Goal: Information Seeking & Learning: Learn about a topic

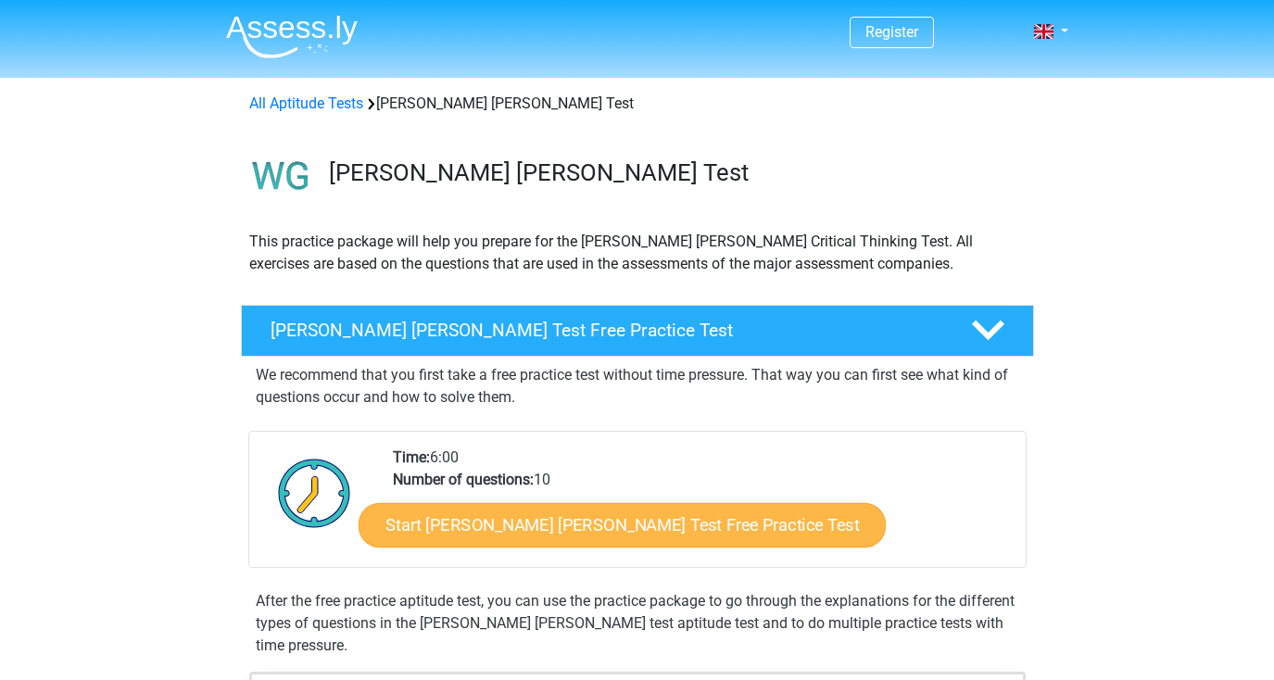
click at [611, 519] on link "Start [PERSON_NAME] [PERSON_NAME] Test Free Practice Test" at bounding box center [622, 525] width 527 height 44
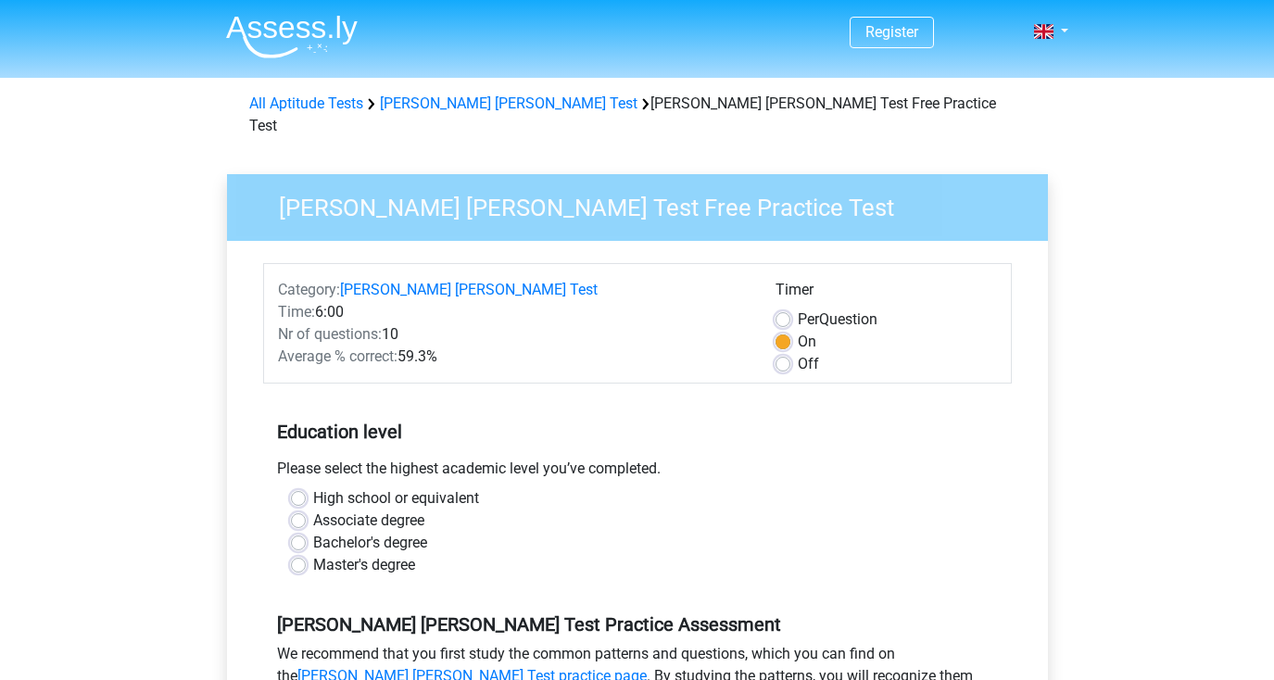
click at [313, 532] on label "Bachelor's degree" at bounding box center [370, 543] width 114 height 22
click at [300, 532] on input "Bachelor's degree" at bounding box center [298, 541] width 15 height 19
radio input "true"
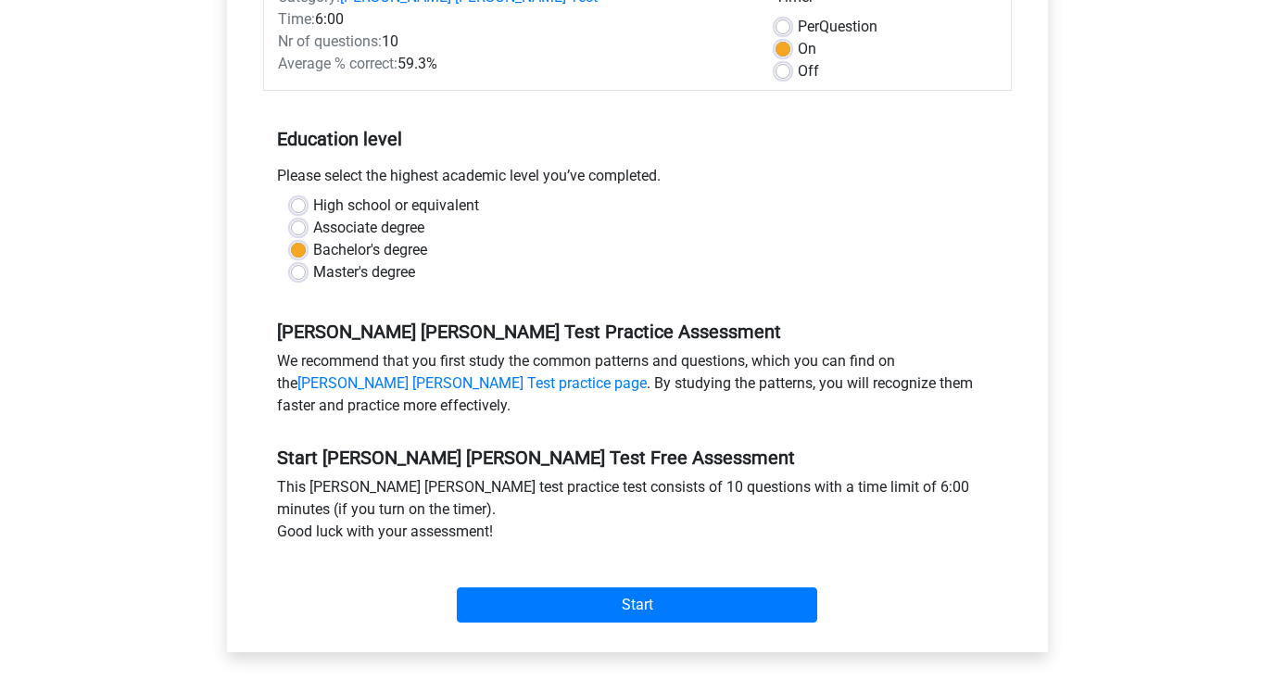
scroll to position [322, 0]
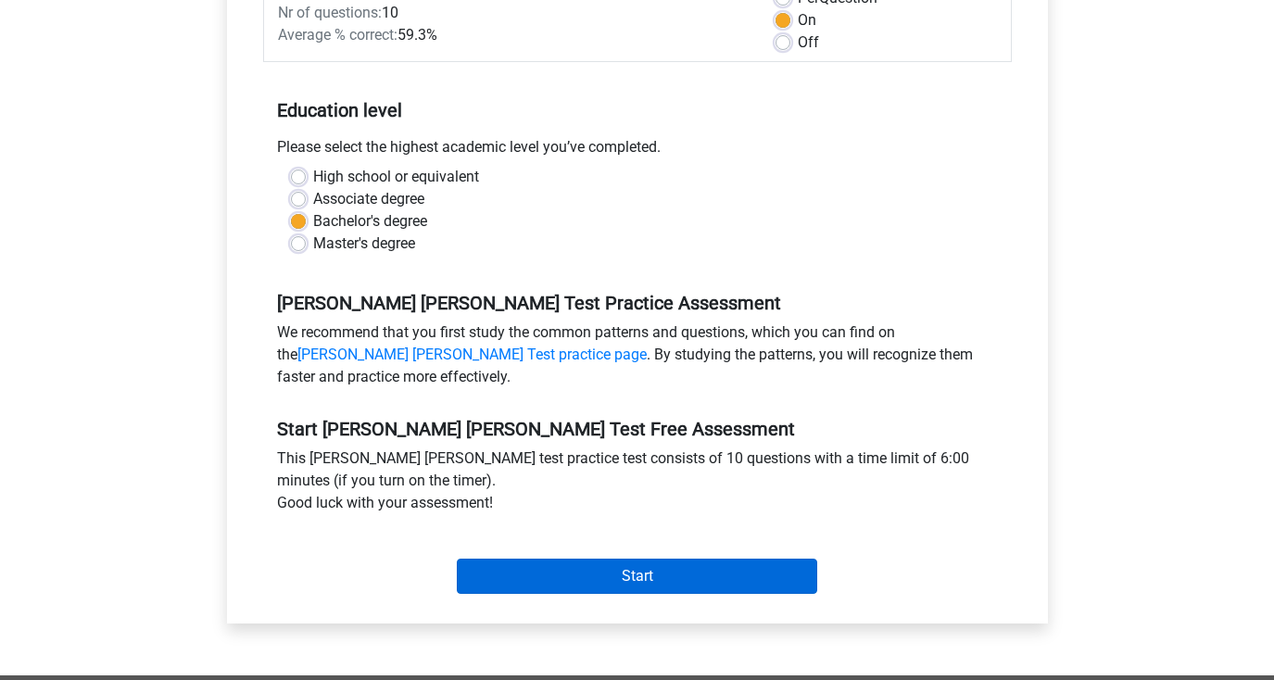
click at [545, 559] on input "Start" at bounding box center [637, 576] width 360 height 35
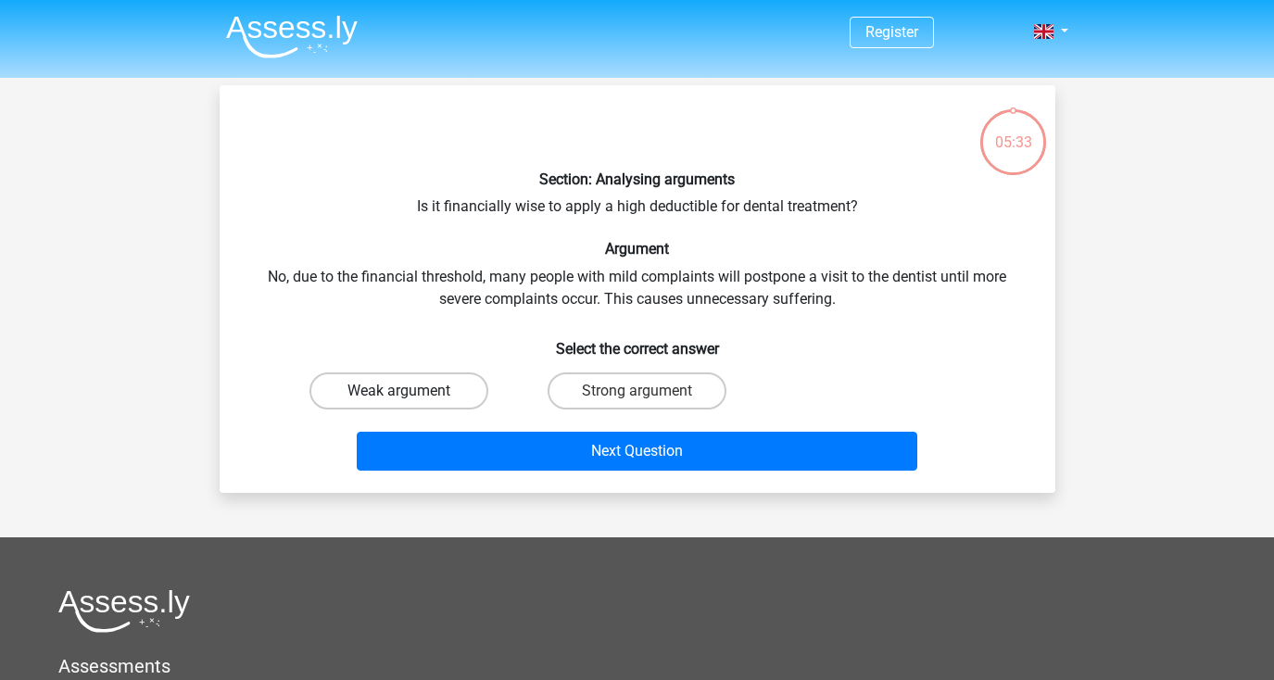
click at [385, 382] on label "Weak argument" at bounding box center [398, 390] width 179 height 37
click at [398, 391] on input "Weak argument" at bounding box center [404, 397] width 12 height 12
radio input "true"
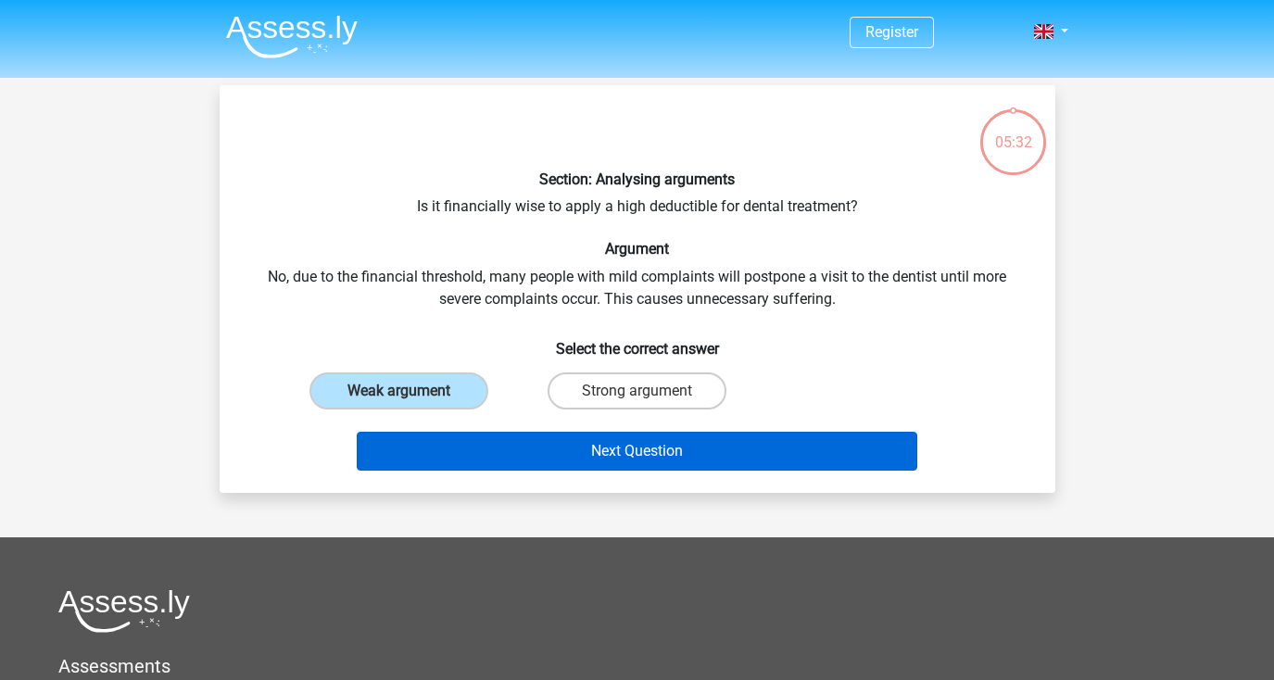
click at [516, 442] on button "Next Question" at bounding box center [637, 451] width 561 height 39
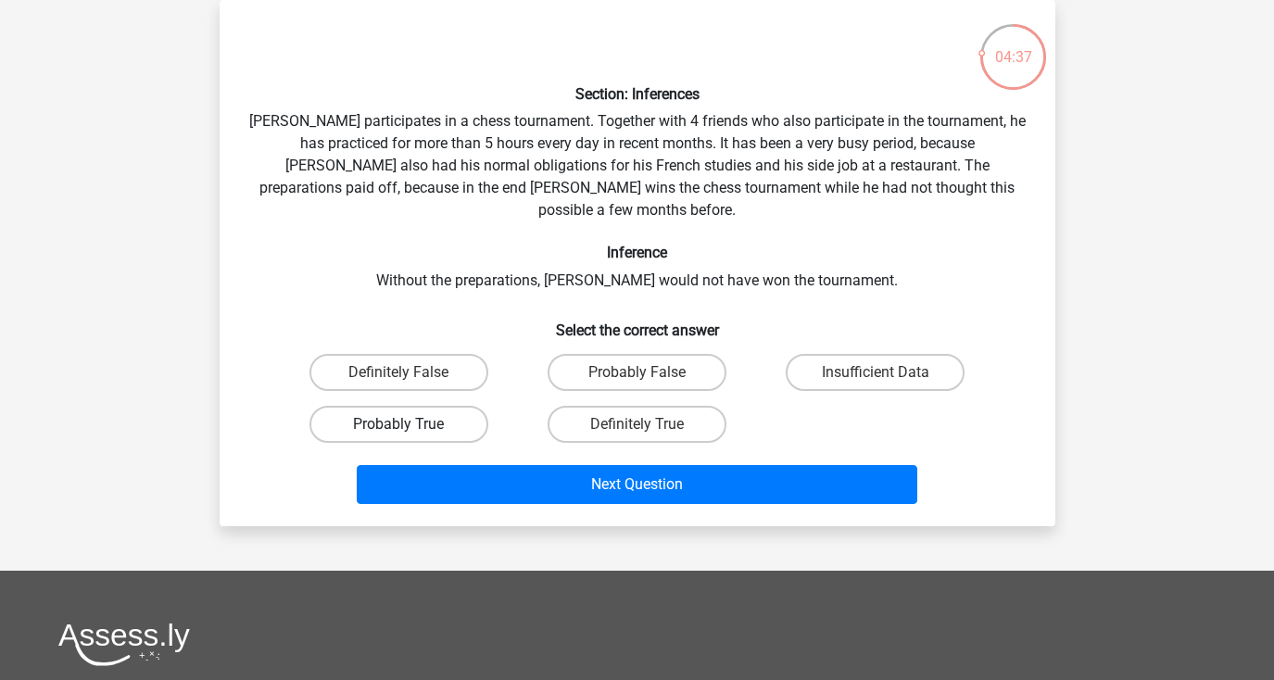
click at [390, 409] on label "Probably True" at bounding box center [398, 424] width 179 height 37
click at [398, 424] on input "Probably True" at bounding box center [404, 430] width 12 height 12
radio input "true"
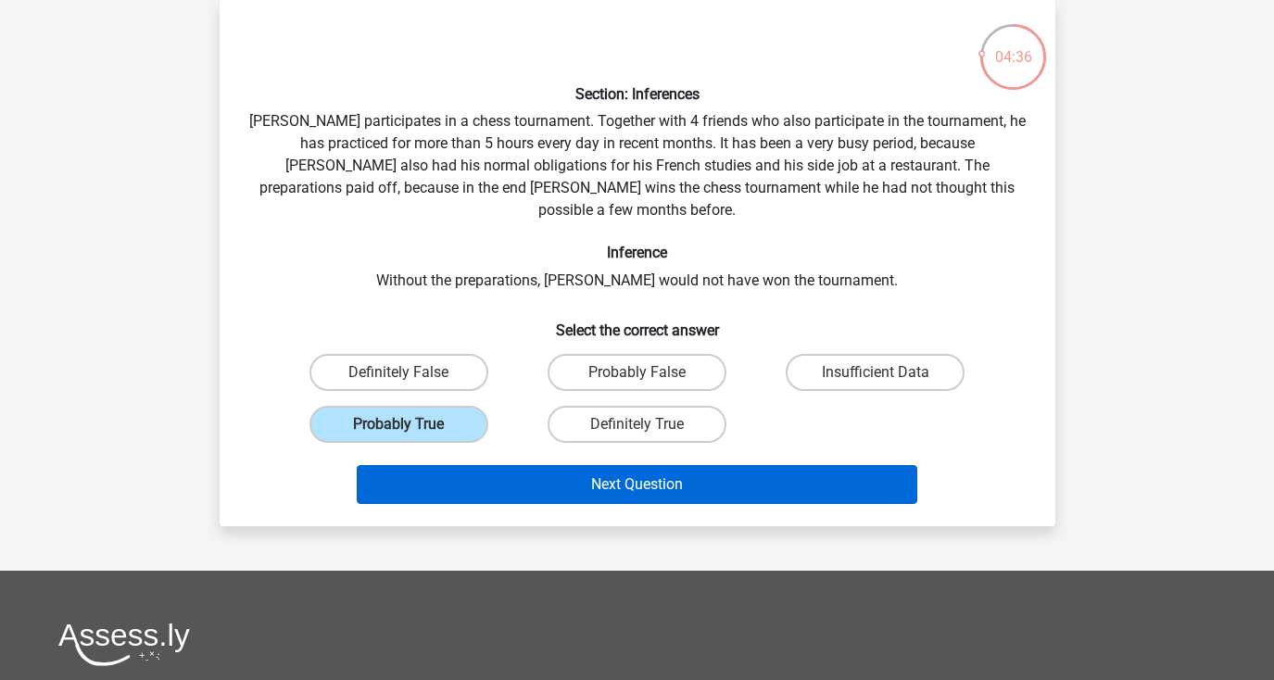
click at [520, 465] on button "Next Question" at bounding box center [637, 484] width 561 height 39
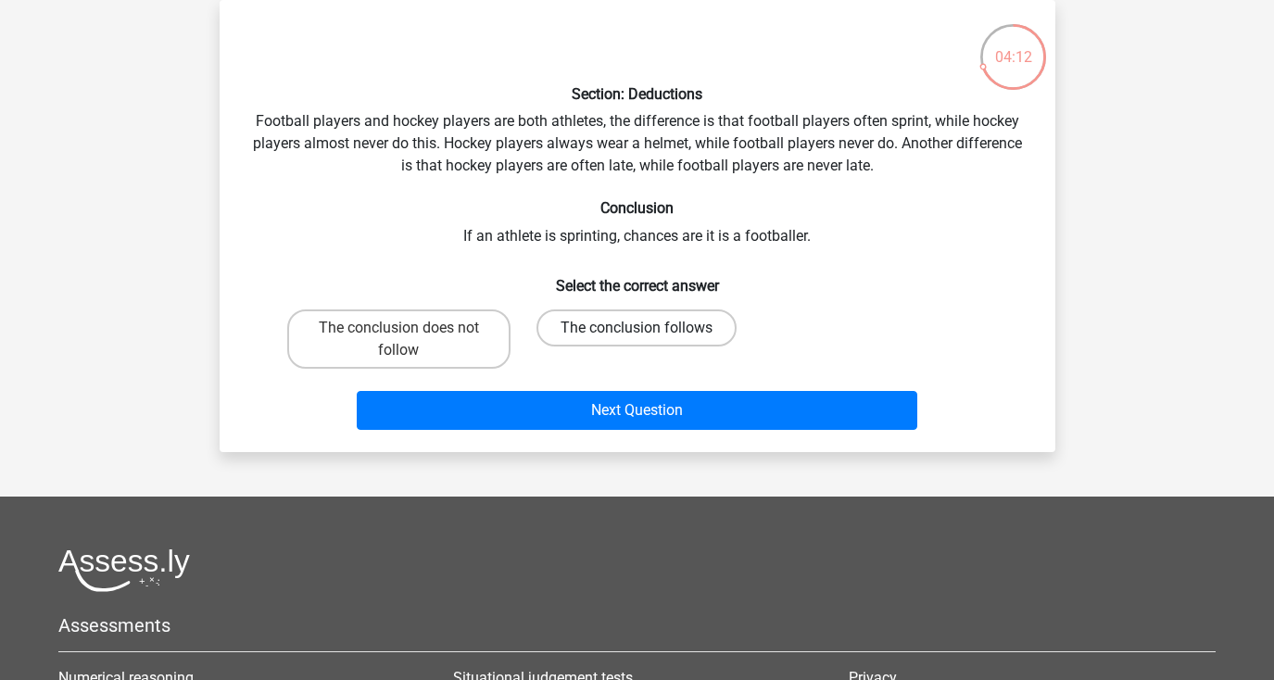
click at [659, 324] on label "The conclusion follows" at bounding box center [636, 327] width 200 height 37
click at [649, 328] on input "The conclusion follows" at bounding box center [643, 334] width 12 height 12
radio input "true"
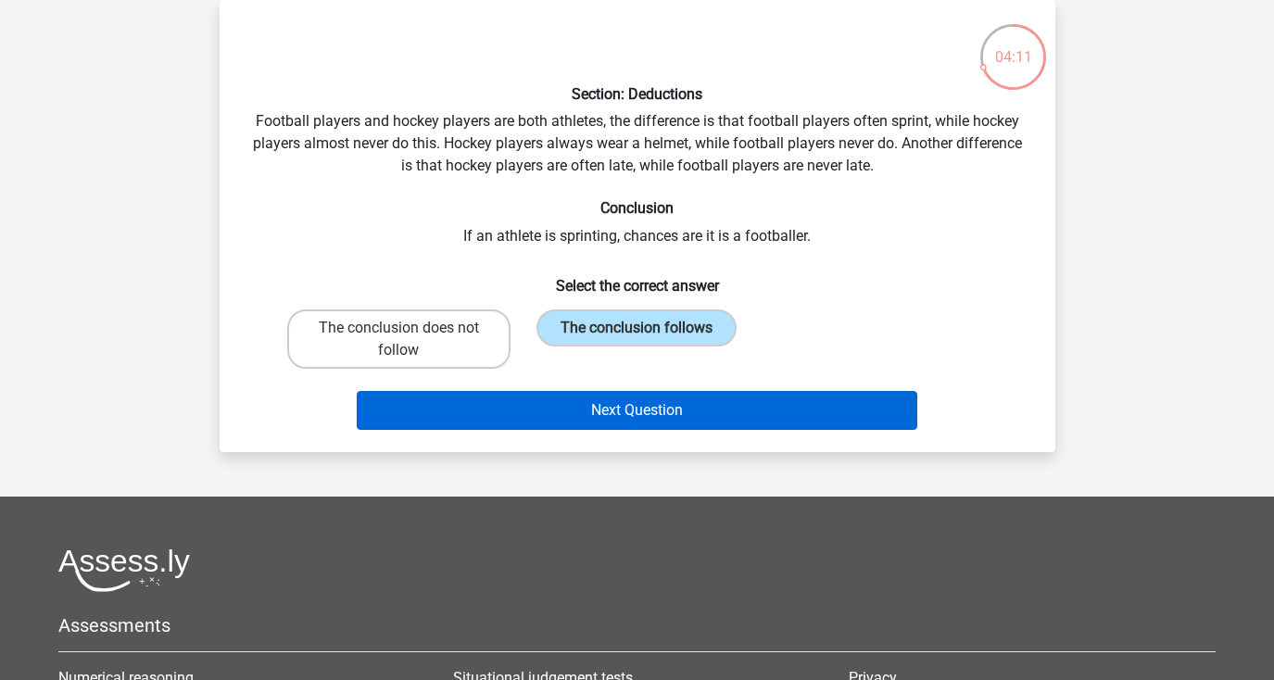
click at [654, 401] on button "Next Question" at bounding box center [637, 410] width 561 height 39
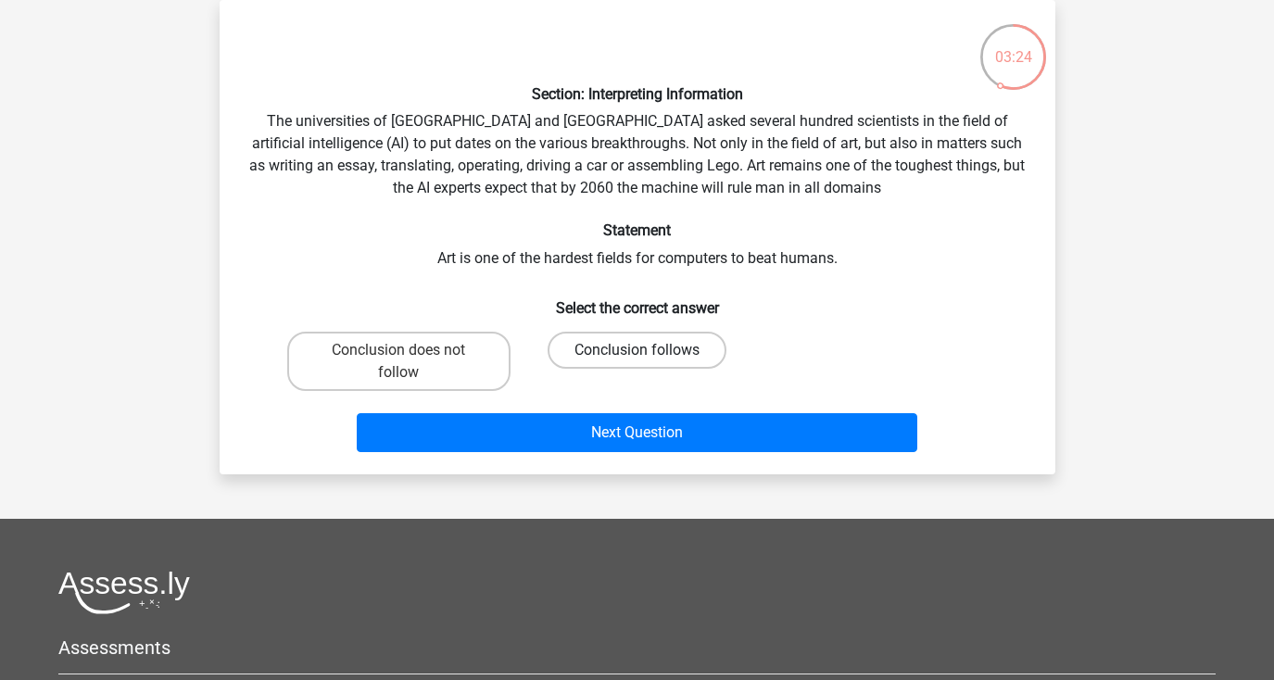
click at [567, 344] on label "Conclusion follows" at bounding box center [637, 350] width 179 height 37
click at [637, 350] on input "Conclusion follows" at bounding box center [643, 356] width 12 height 12
radio input "true"
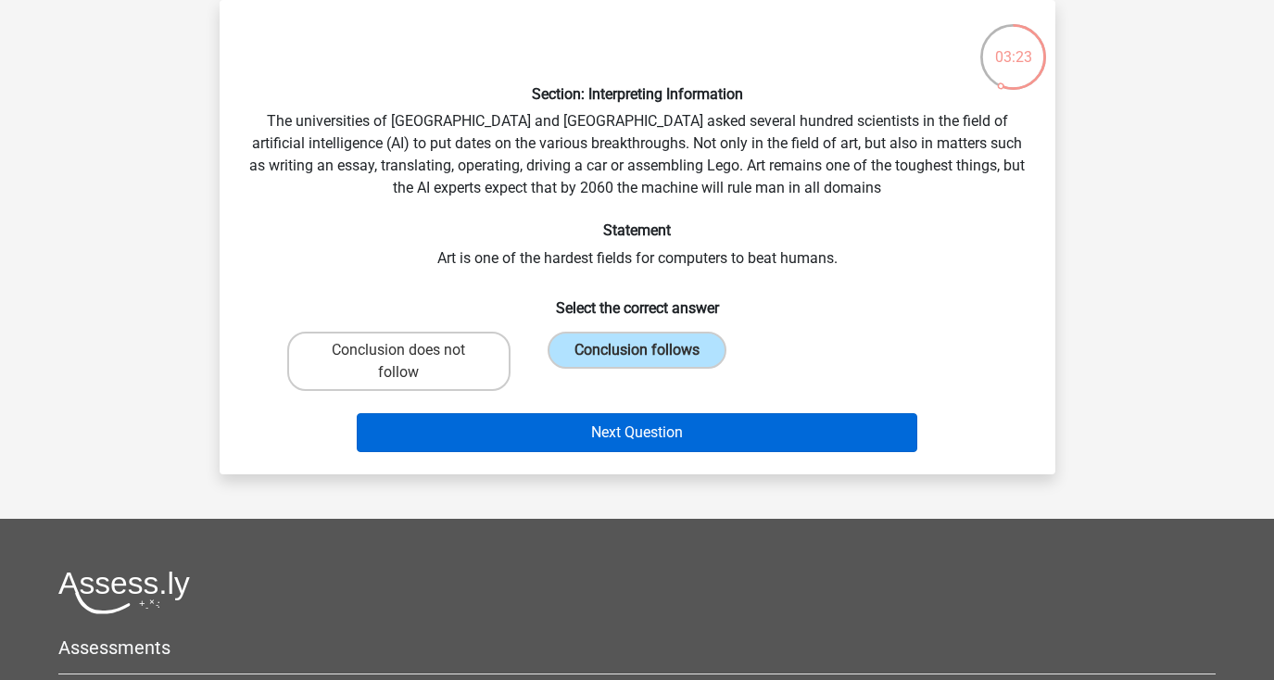
click at [607, 434] on button "Next Question" at bounding box center [637, 432] width 561 height 39
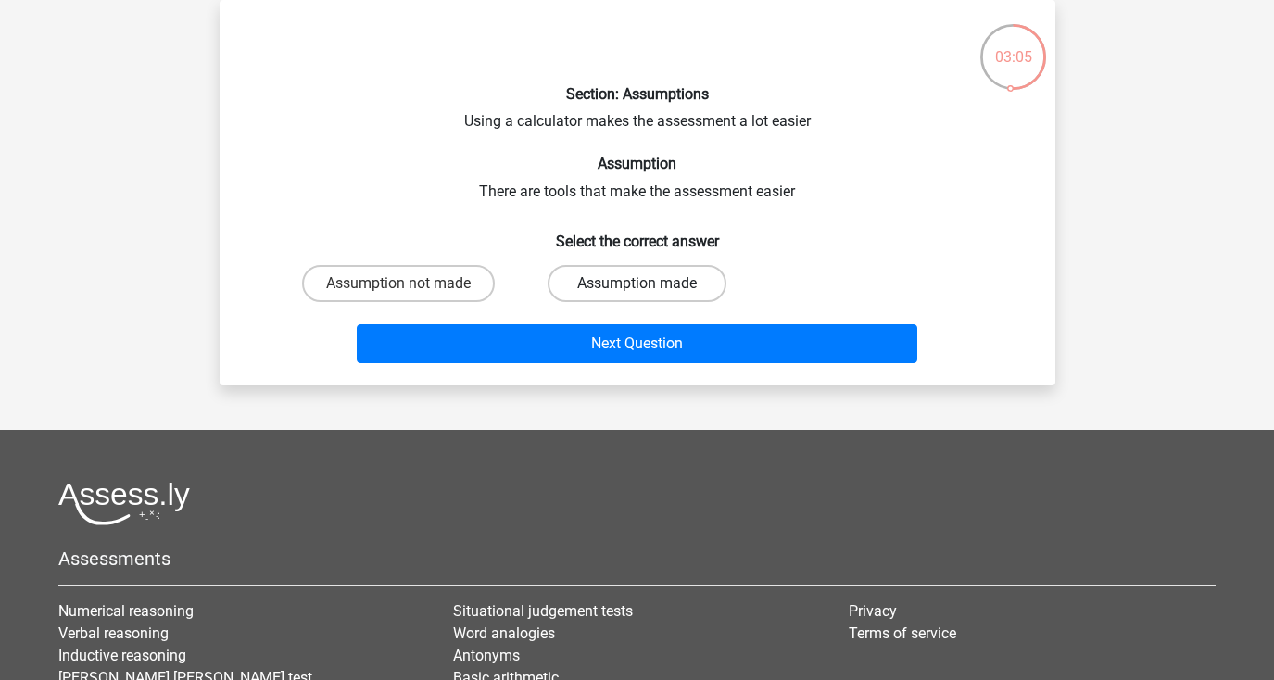
click at [623, 292] on label "Assumption made" at bounding box center [637, 283] width 179 height 37
click at [637, 292] on input "Assumption made" at bounding box center [643, 290] width 12 height 12
radio input "true"
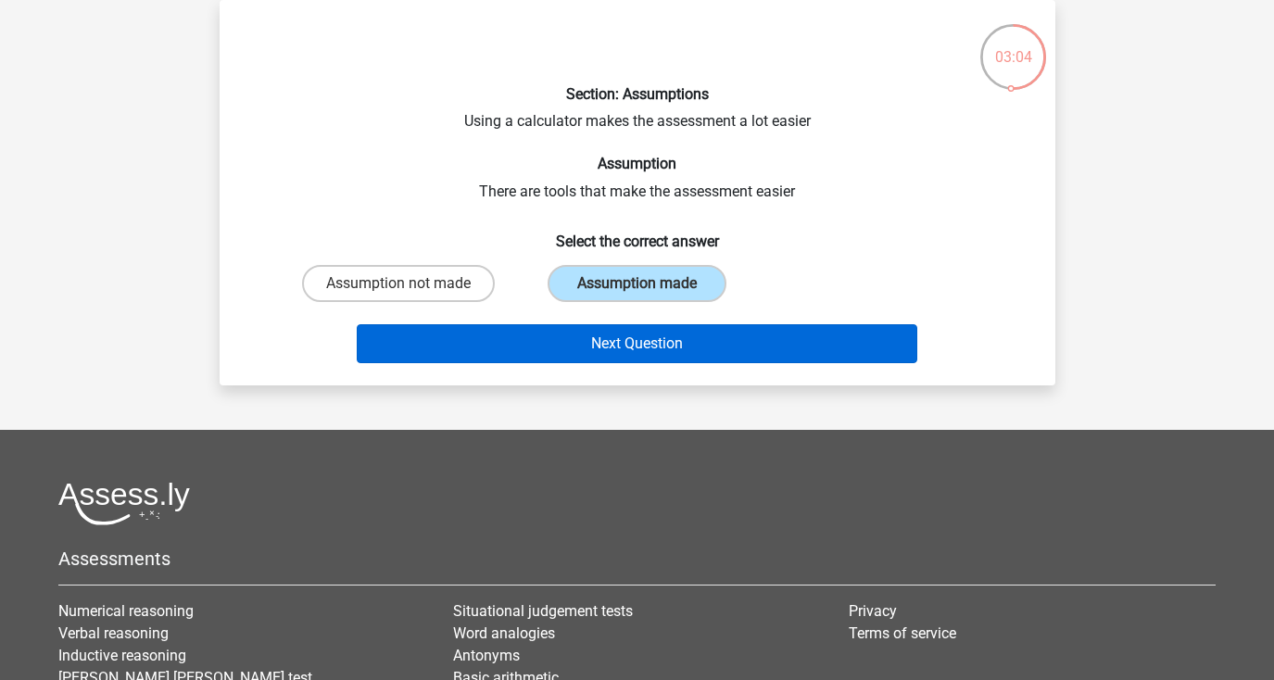
click at [620, 347] on button "Next Question" at bounding box center [637, 343] width 561 height 39
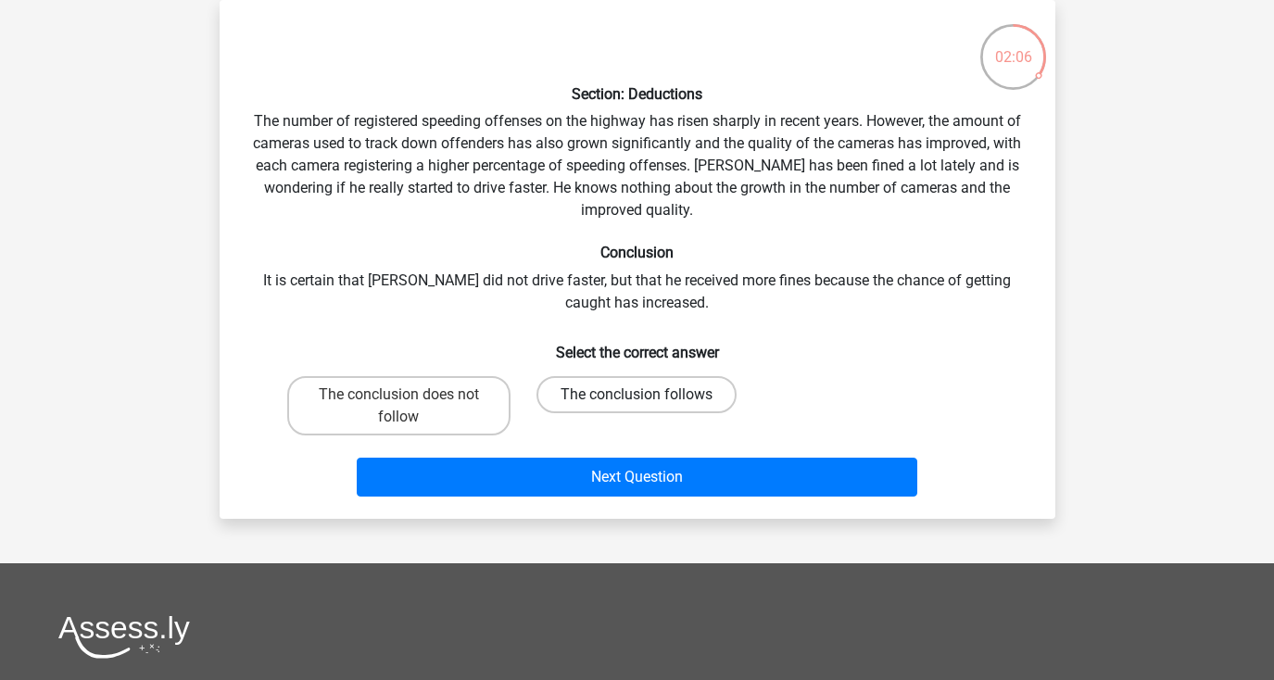
click at [586, 378] on label "The conclusion follows" at bounding box center [636, 394] width 200 height 37
click at [637, 395] on input "The conclusion follows" at bounding box center [643, 401] width 12 height 12
radio input "true"
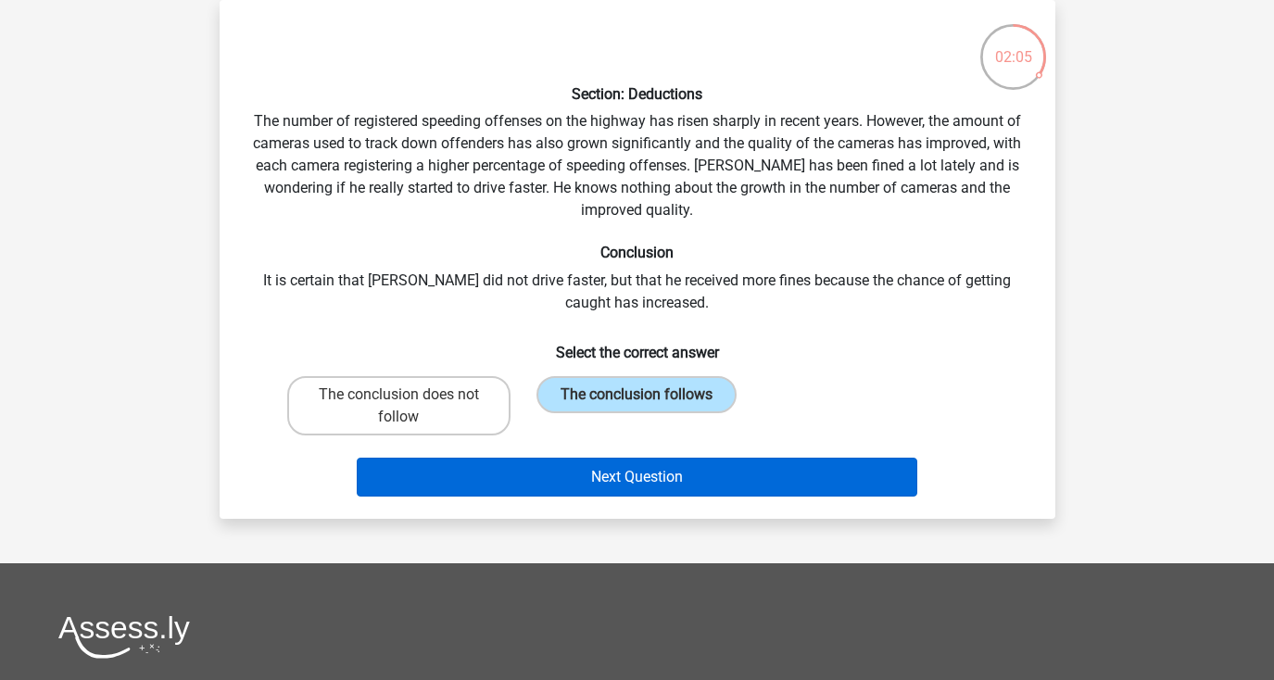
click at [632, 459] on button "Next Question" at bounding box center [637, 477] width 561 height 39
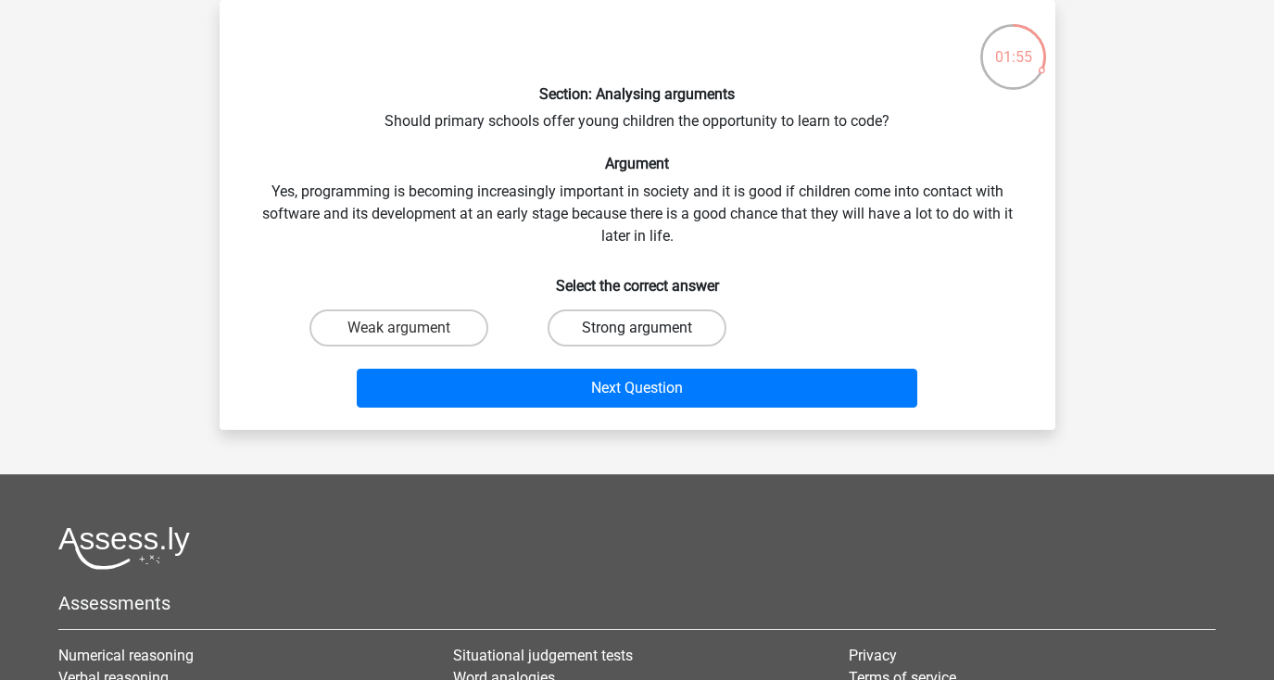
click at [625, 334] on label "Strong argument" at bounding box center [637, 327] width 179 height 37
click at [637, 334] on input "Strong argument" at bounding box center [643, 334] width 12 height 12
radio input "true"
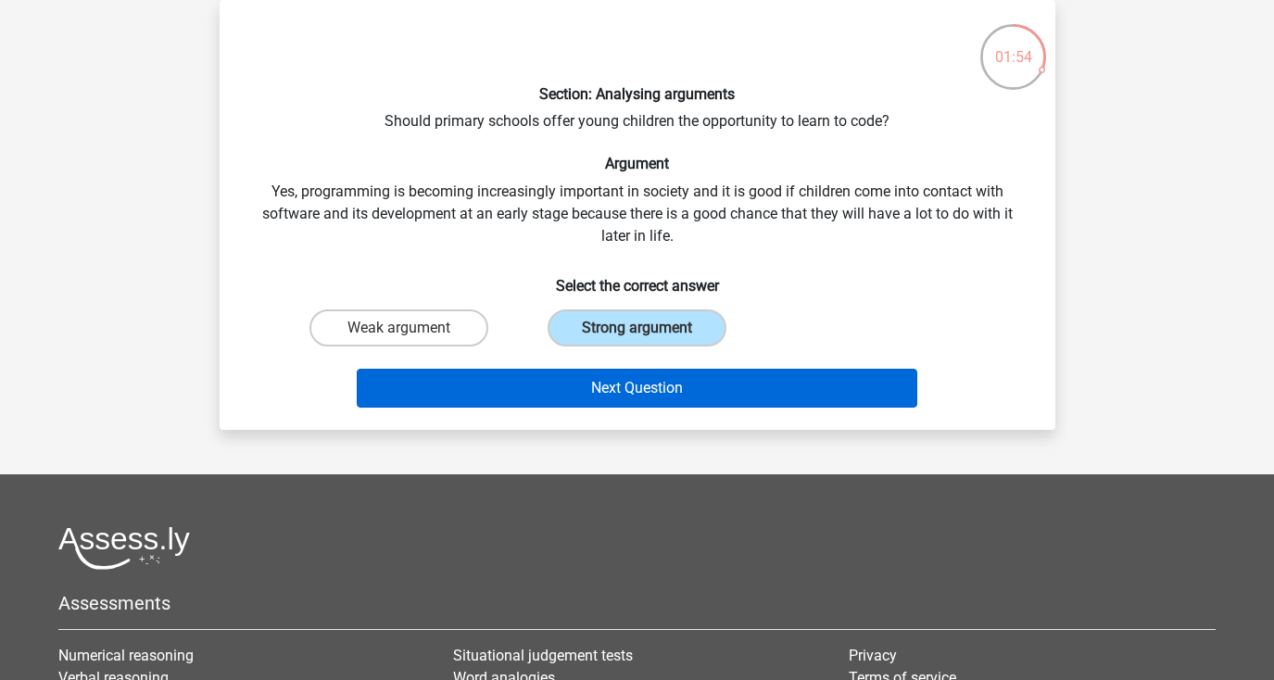
click at [627, 382] on button "Next Question" at bounding box center [637, 388] width 561 height 39
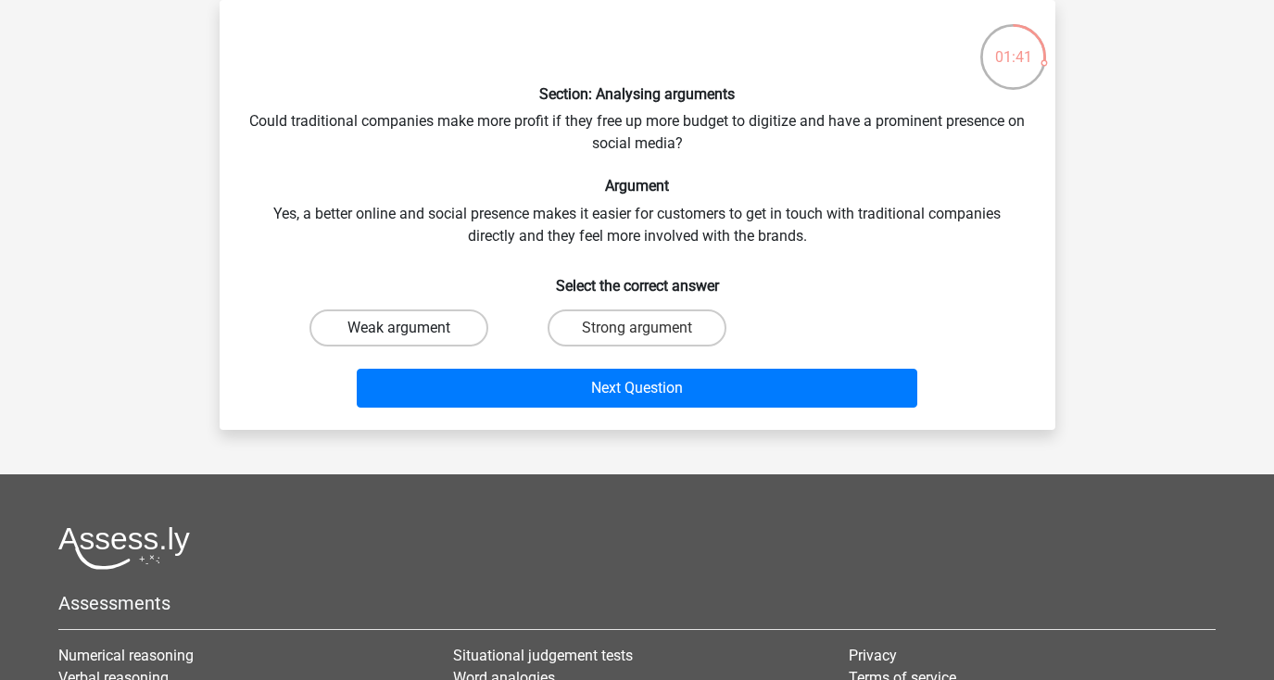
click at [432, 332] on label "Weak argument" at bounding box center [398, 327] width 179 height 37
click at [410, 332] on input "Weak argument" at bounding box center [404, 334] width 12 height 12
radio input "true"
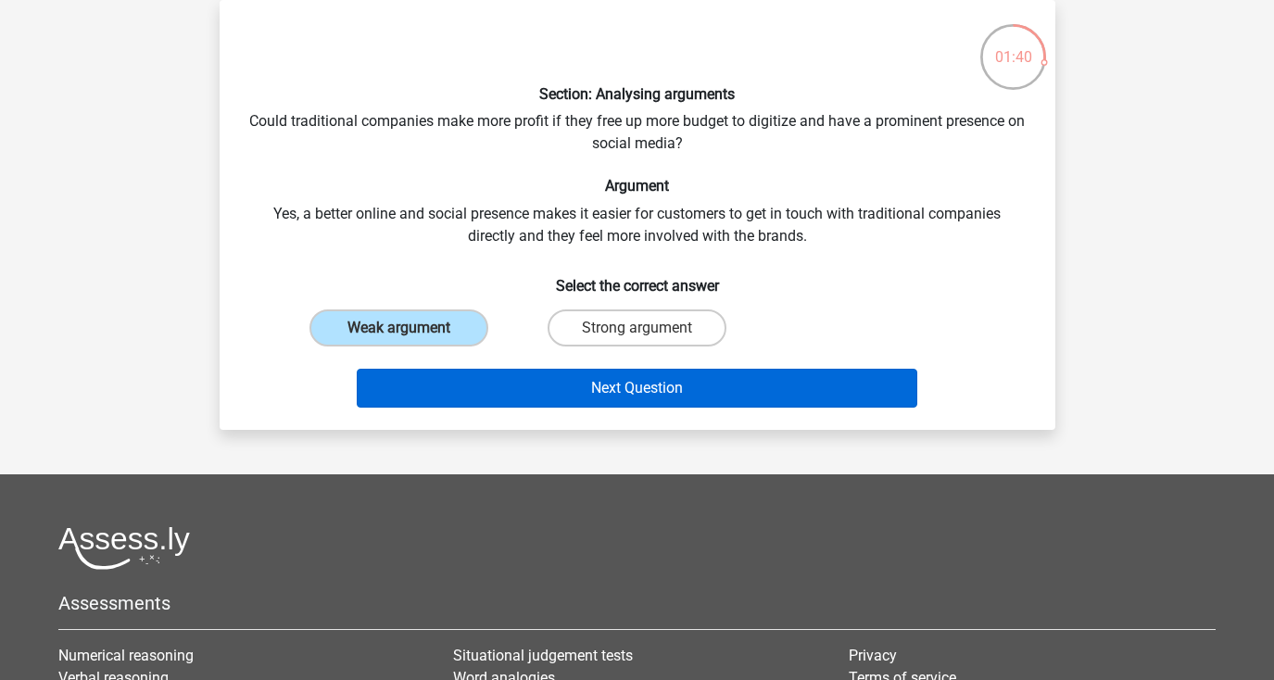
click at [482, 379] on button "Next Question" at bounding box center [637, 388] width 561 height 39
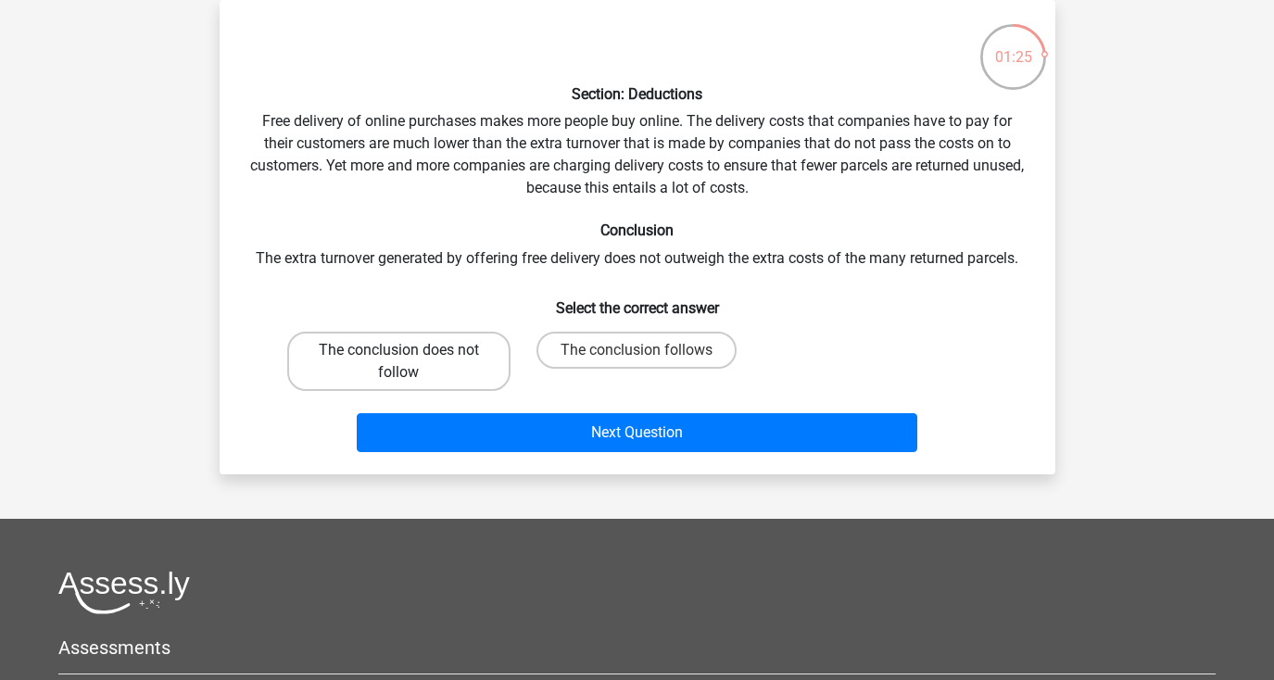
click at [475, 377] on label "The conclusion does not follow" at bounding box center [398, 361] width 223 height 59
click at [410, 362] on input "The conclusion does not follow" at bounding box center [404, 356] width 12 height 12
radio input "true"
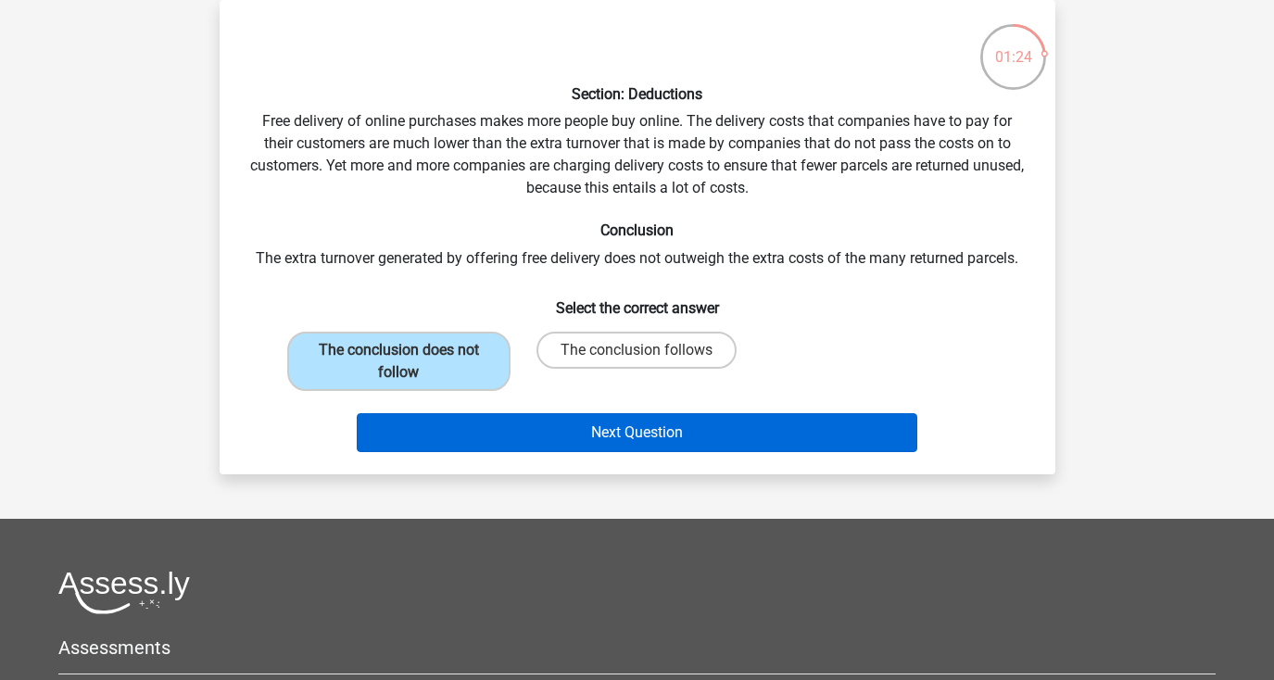
click at [587, 422] on button "Next Question" at bounding box center [637, 432] width 561 height 39
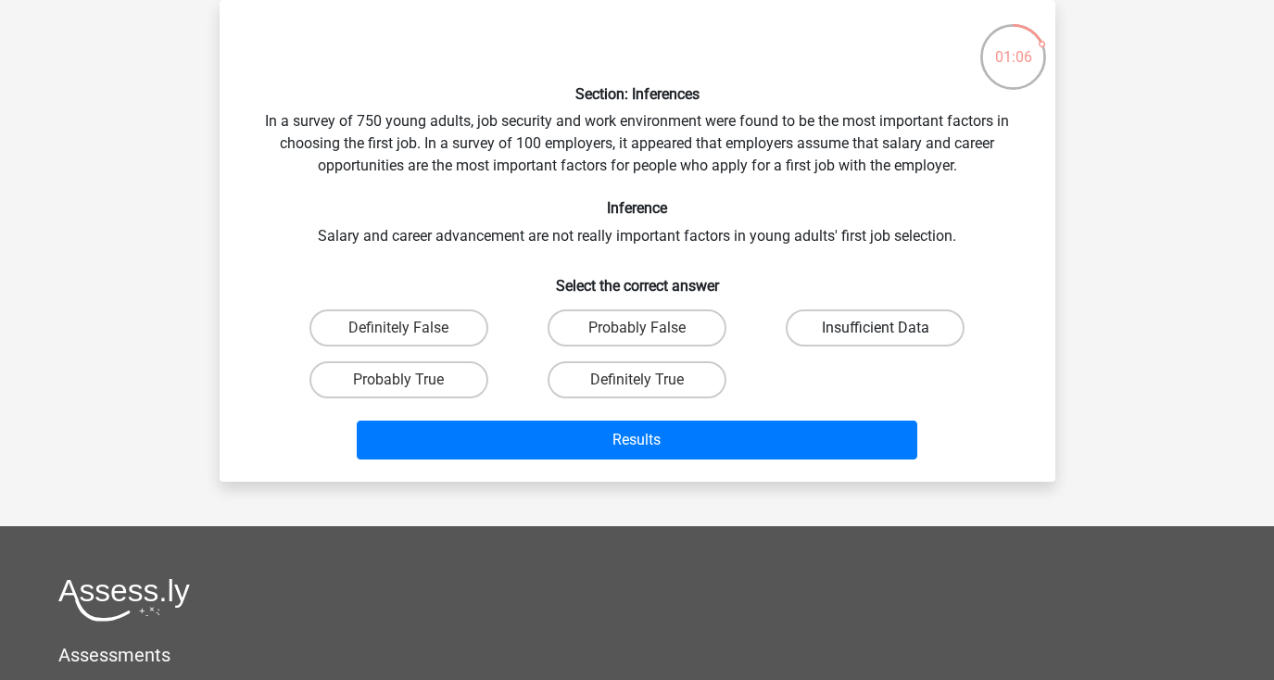
click at [811, 339] on label "Insufficient Data" at bounding box center [875, 327] width 179 height 37
click at [876, 339] on input "Insufficient Data" at bounding box center [882, 334] width 12 height 12
radio input "true"
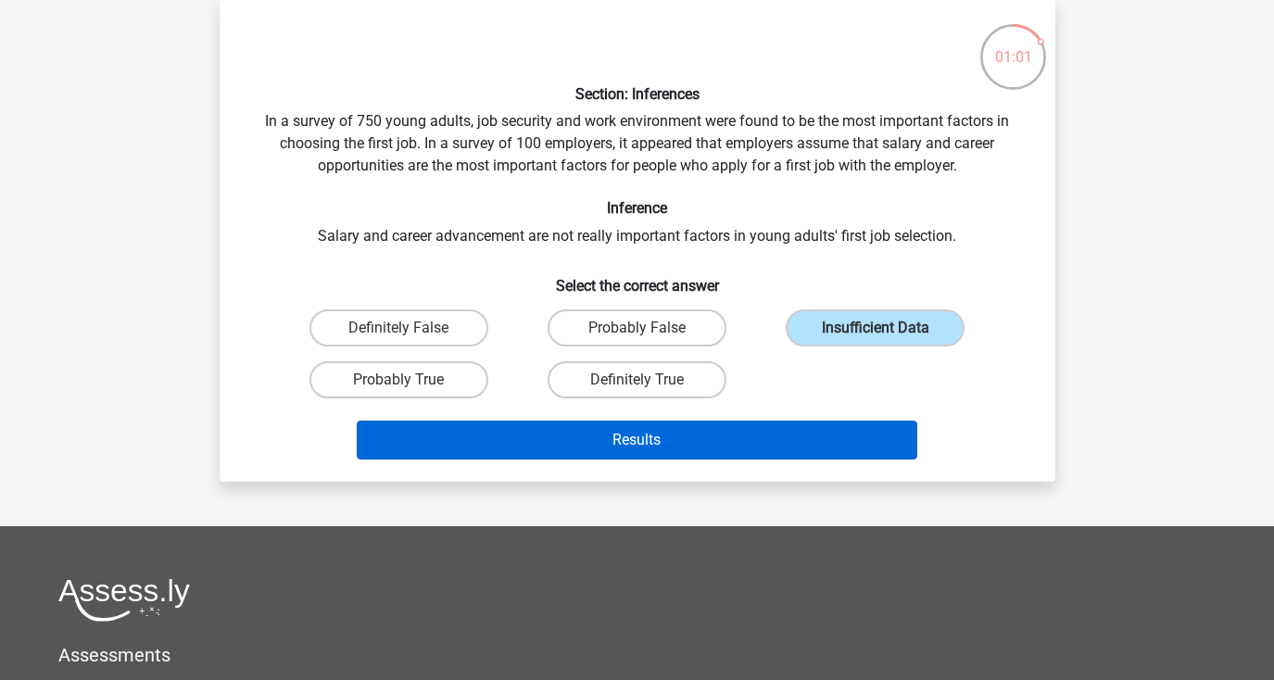
click at [724, 427] on button "Results" at bounding box center [637, 440] width 561 height 39
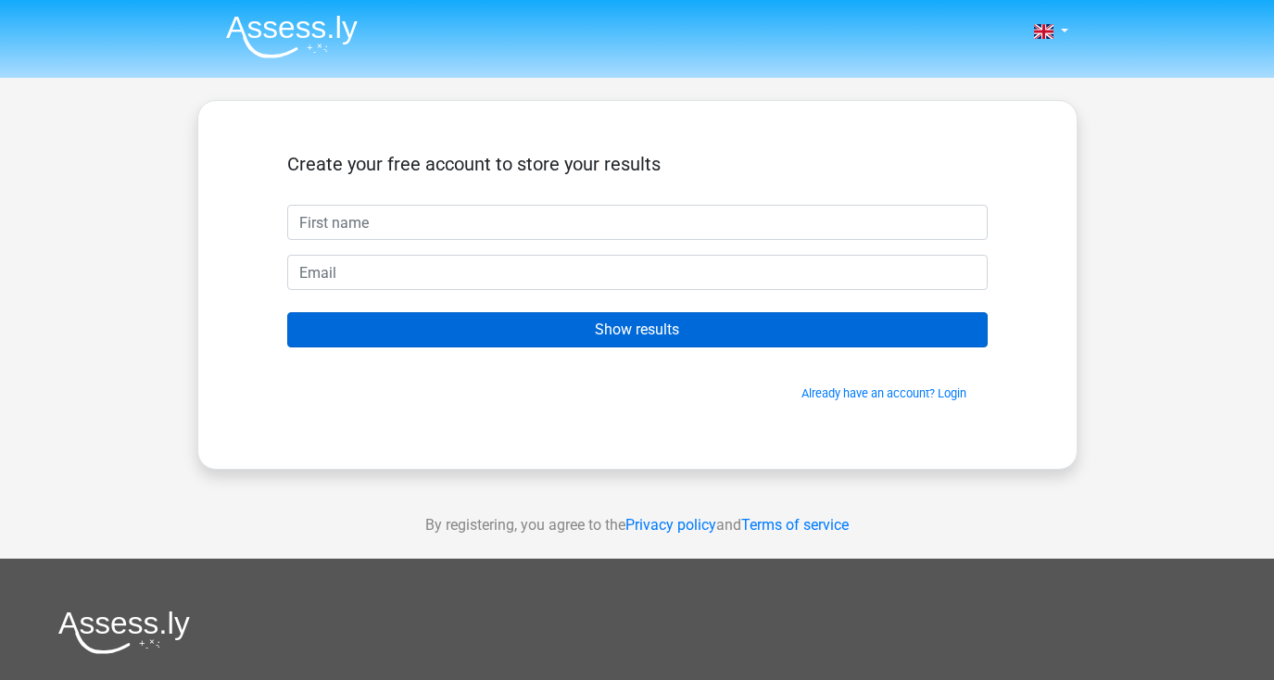
click at [646, 335] on input "Show results" at bounding box center [637, 329] width 700 height 35
click at [641, 334] on input "Show results" at bounding box center [637, 329] width 700 height 35
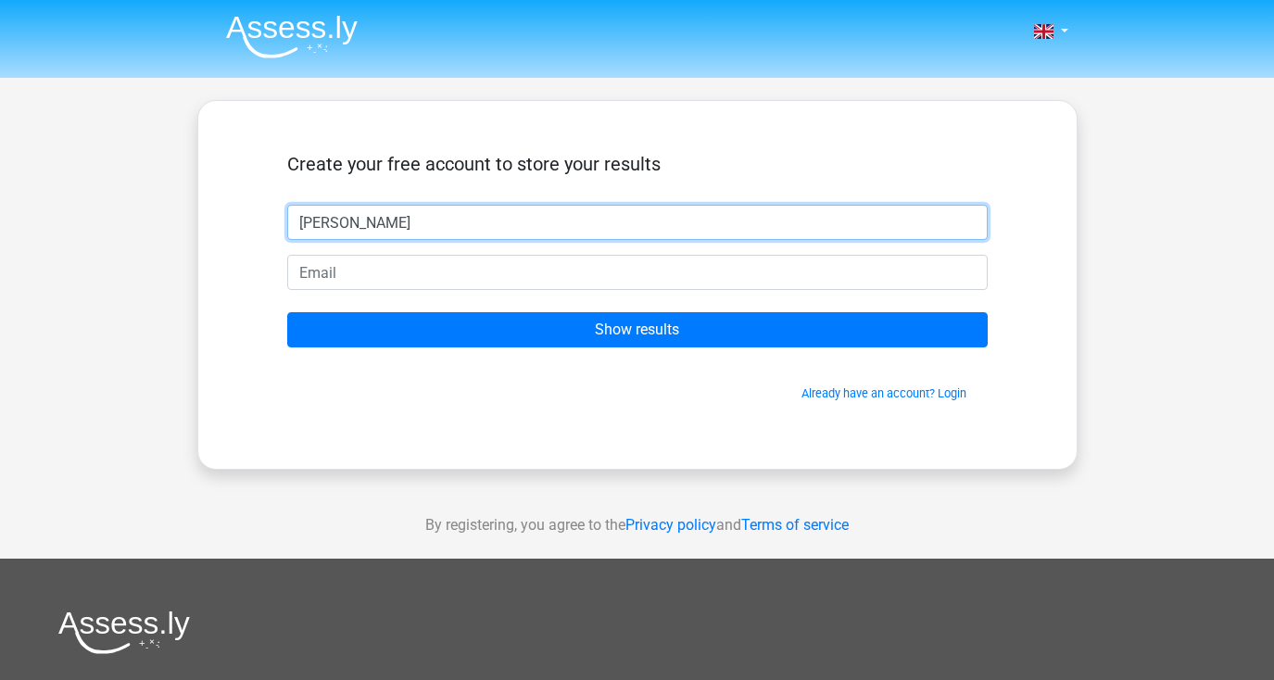
type input "[PERSON_NAME]"
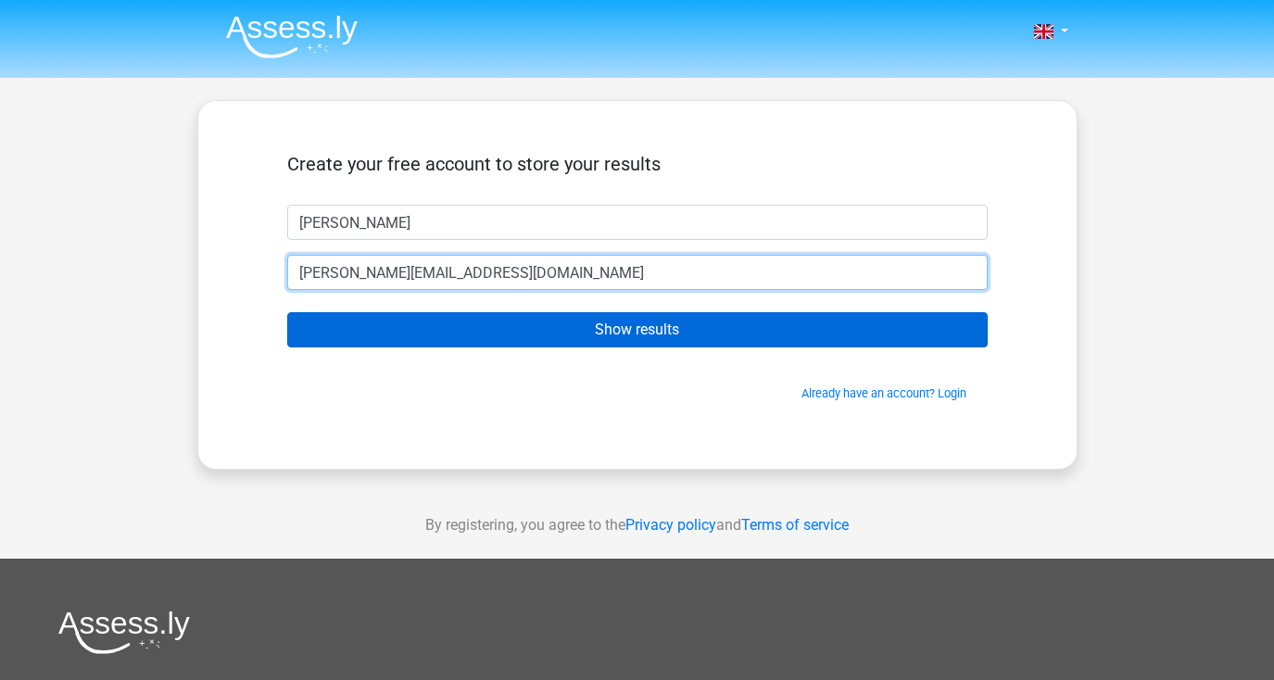
type input "[PERSON_NAME][EMAIL_ADDRESS][DOMAIN_NAME]"
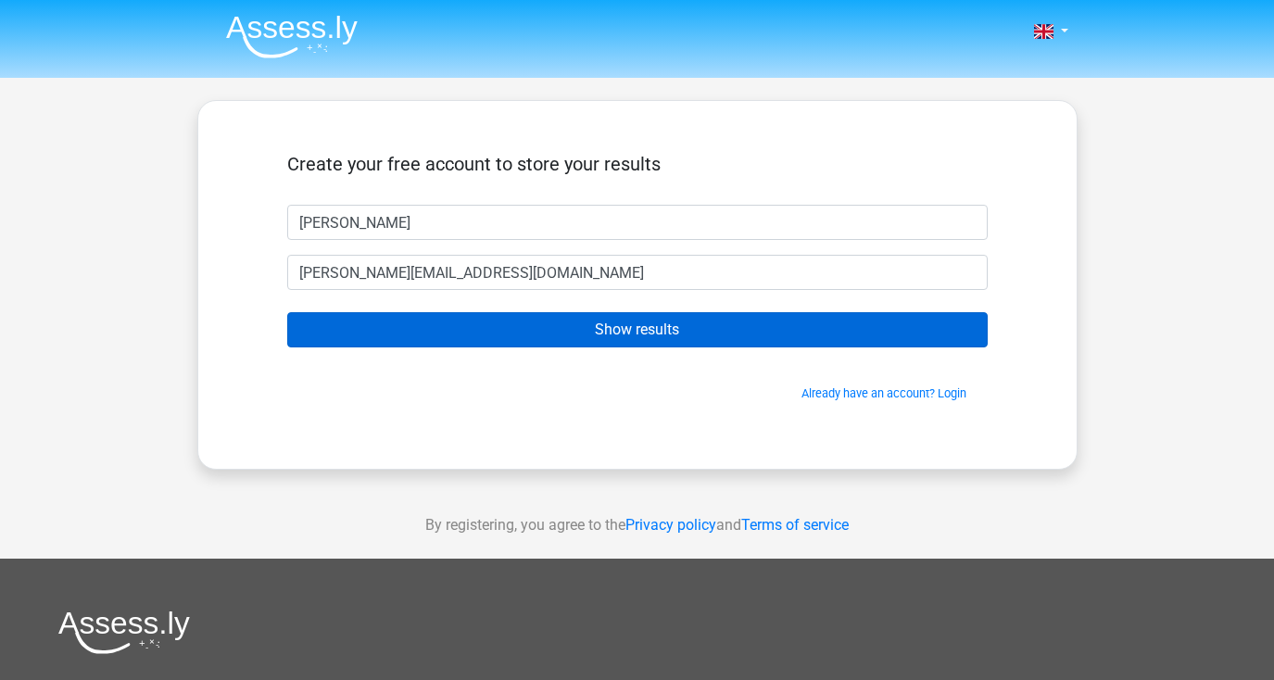
click at [551, 323] on input "Show results" at bounding box center [637, 329] width 700 height 35
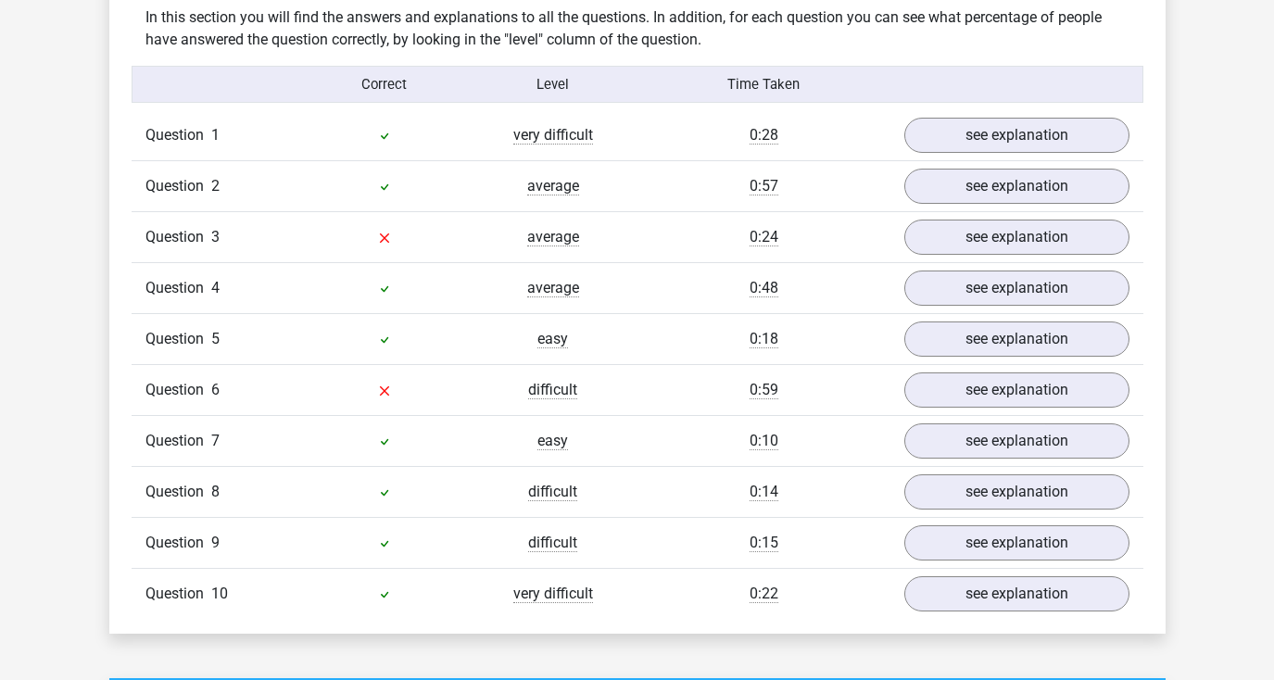
scroll to position [1450, 0]
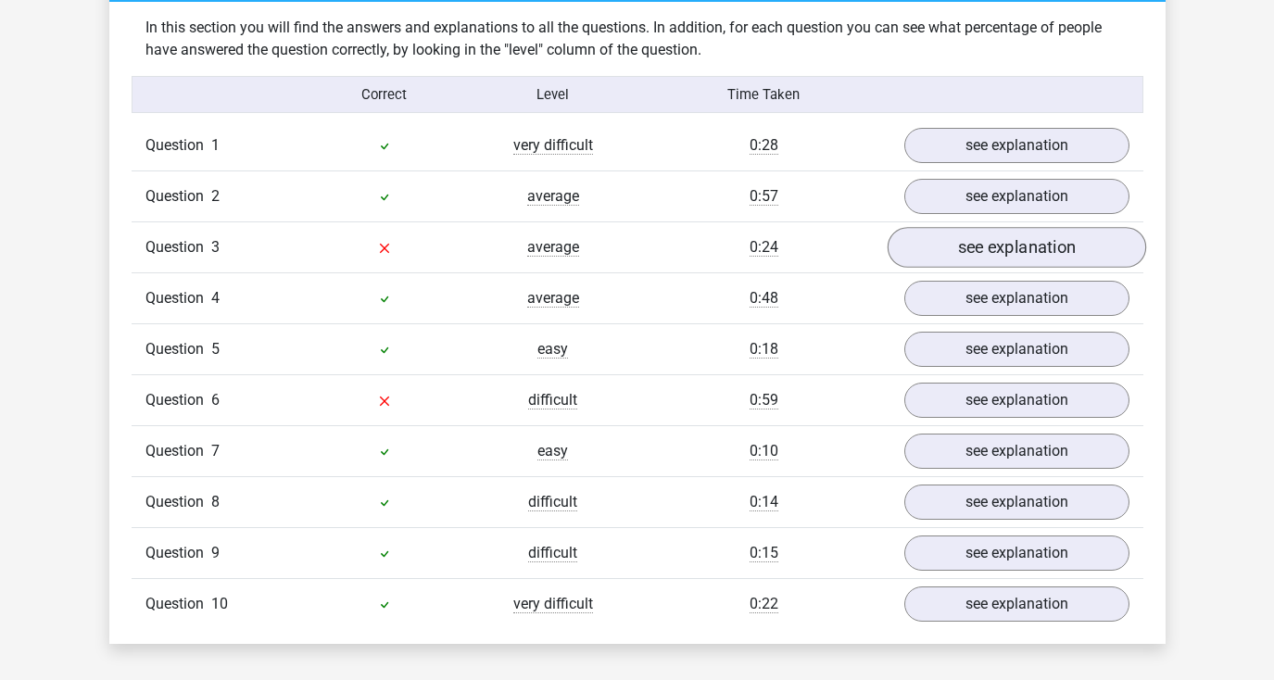
click at [1082, 244] on link "see explanation" at bounding box center [1016, 248] width 259 height 41
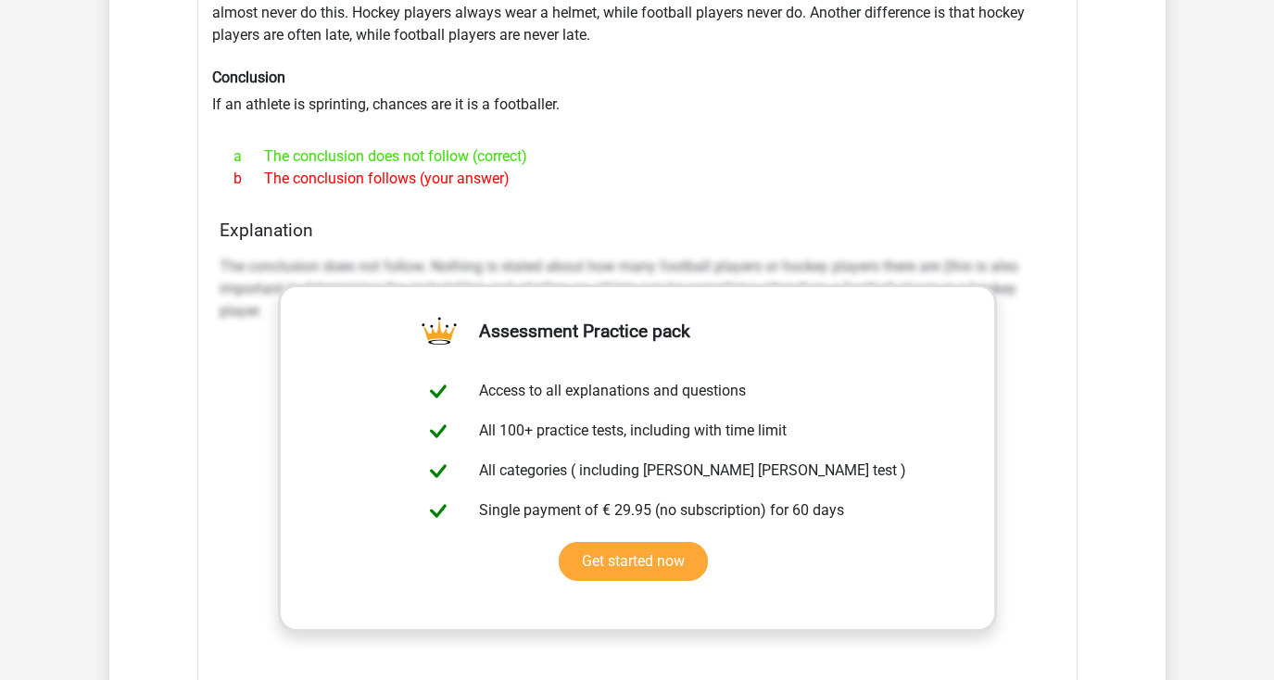
scroll to position [1766, 0]
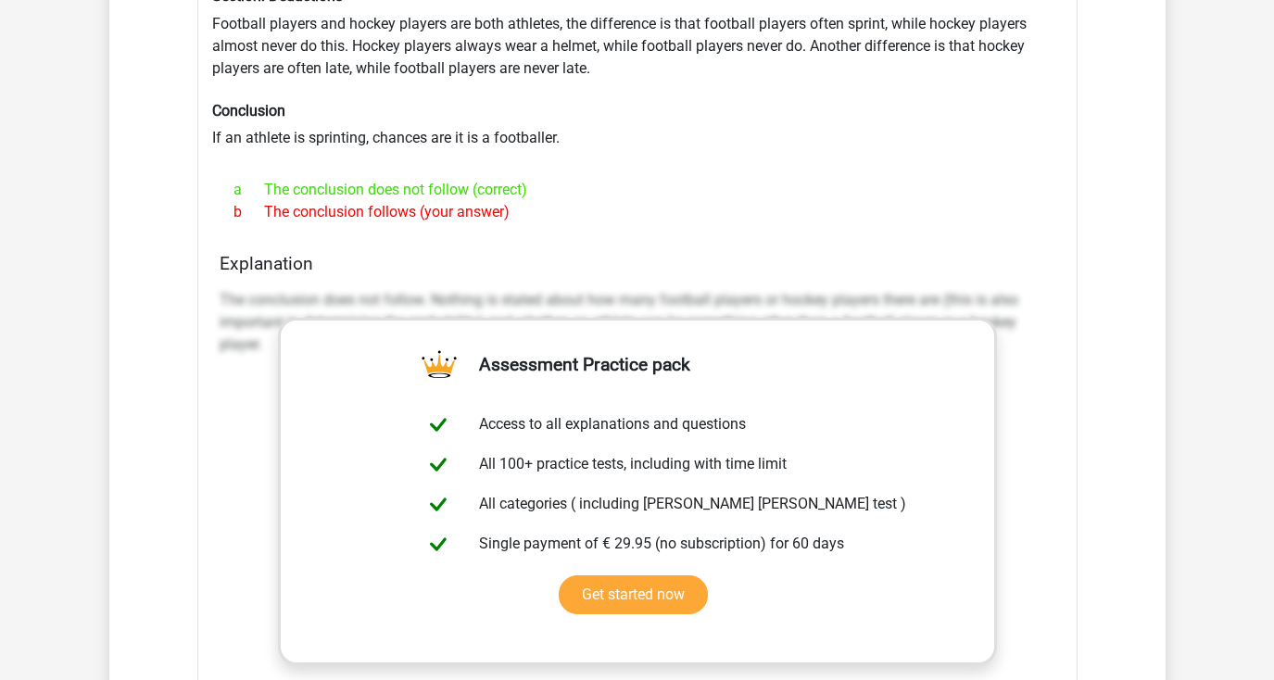
click at [780, 299] on p "The conclusion does not follow. Nothing is stated about how many football playe…" at bounding box center [638, 322] width 836 height 67
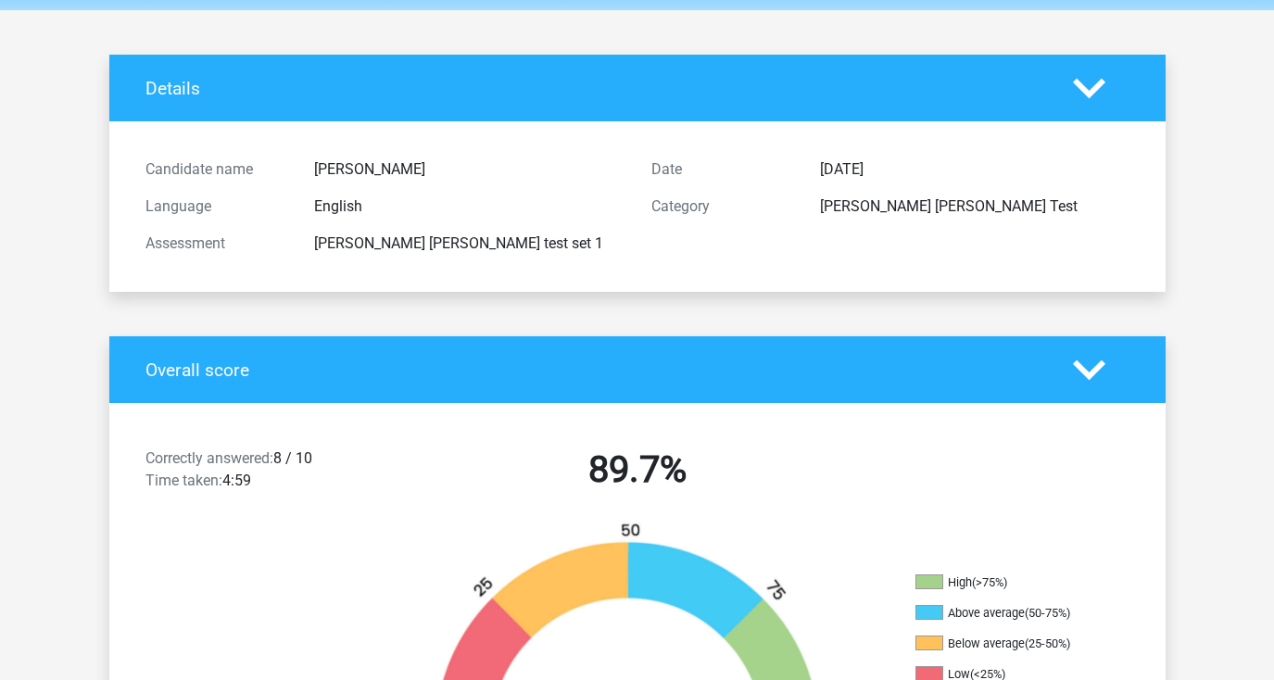
scroll to position [0, 0]
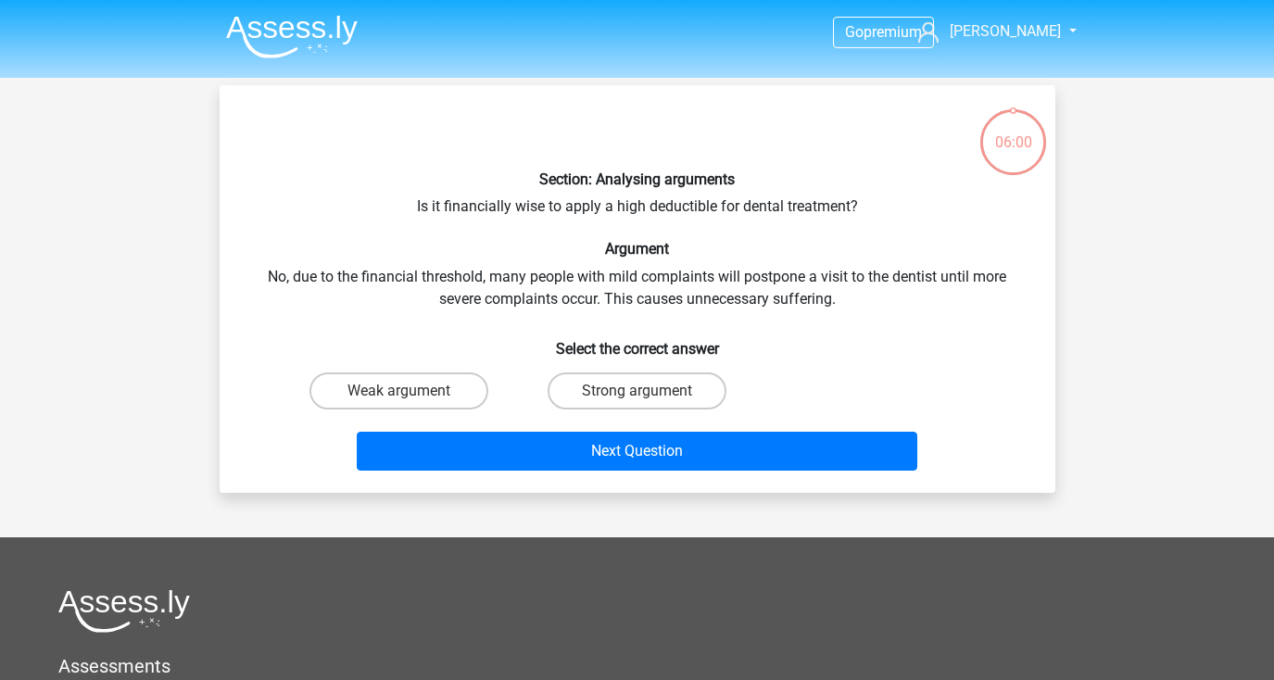
scroll to position [85, 0]
